Goal: Task Accomplishment & Management: Use online tool/utility

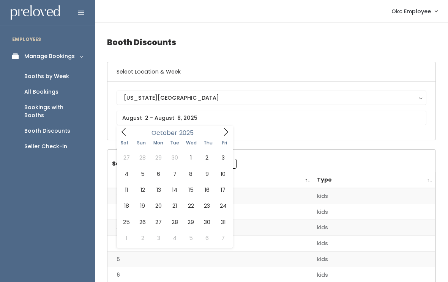
click at [60, 143] on div "Seller Check-in" at bounding box center [45, 147] width 43 height 8
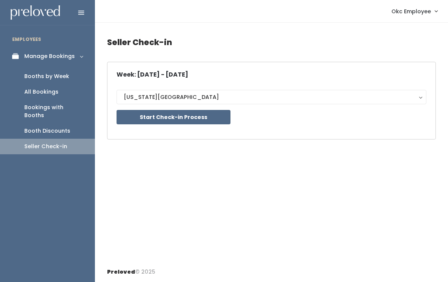
click at [295, 75] on div "Week: [DATE] - [DATE] [US_STATE][GEOGRAPHIC_DATA] [US_STATE][GEOGRAPHIC_DATA] S…" at bounding box center [271, 100] width 310 height 59
click at [214, 101] on button "[US_STATE][GEOGRAPHIC_DATA]" at bounding box center [271, 97] width 310 height 14
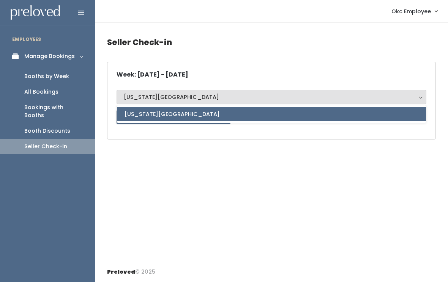
click at [221, 114] on link "Oklahoma City" at bounding box center [271, 114] width 309 height 14
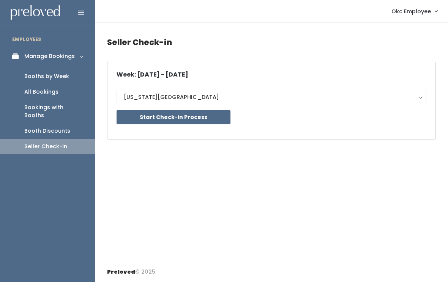
click at [205, 124] on button "Start Check-in Process" at bounding box center [173, 117] width 114 height 14
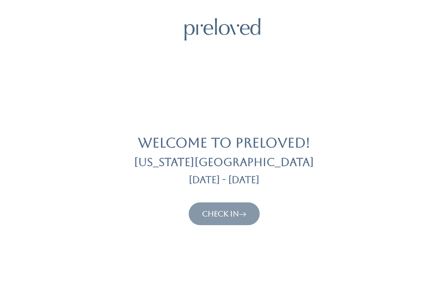
click at [223, 211] on link "Check In" at bounding box center [224, 213] width 44 height 9
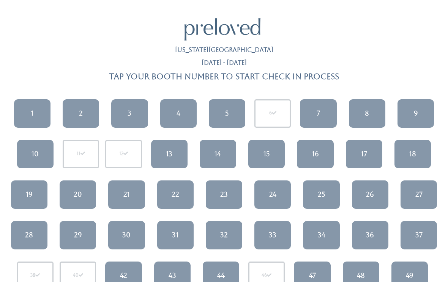
click at [34, 231] on link "28" at bounding box center [29, 235] width 36 height 28
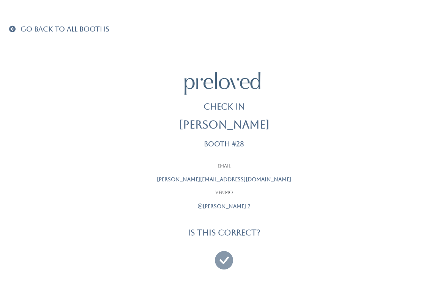
click at [220, 252] on icon at bounding box center [224, 256] width 18 height 25
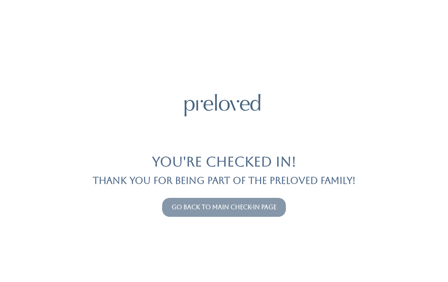
click at [228, 204] on link "Go back to main check-in page" at bounding box center [223, 207] width 105 height 7
